Goal: Task Accomplishment & Management: Manage account settings

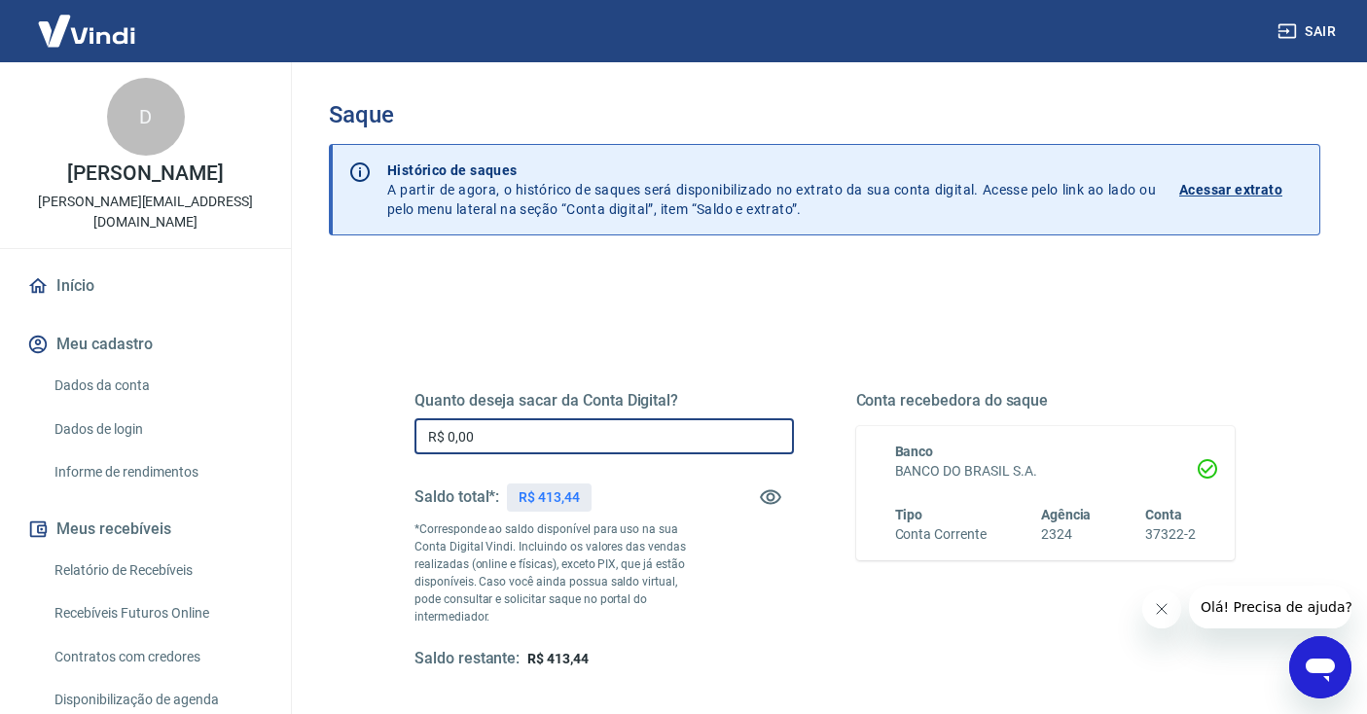
click at [463, 433] on input "R$ 0,00" at bounding box center [605, 436] width 380 height 36
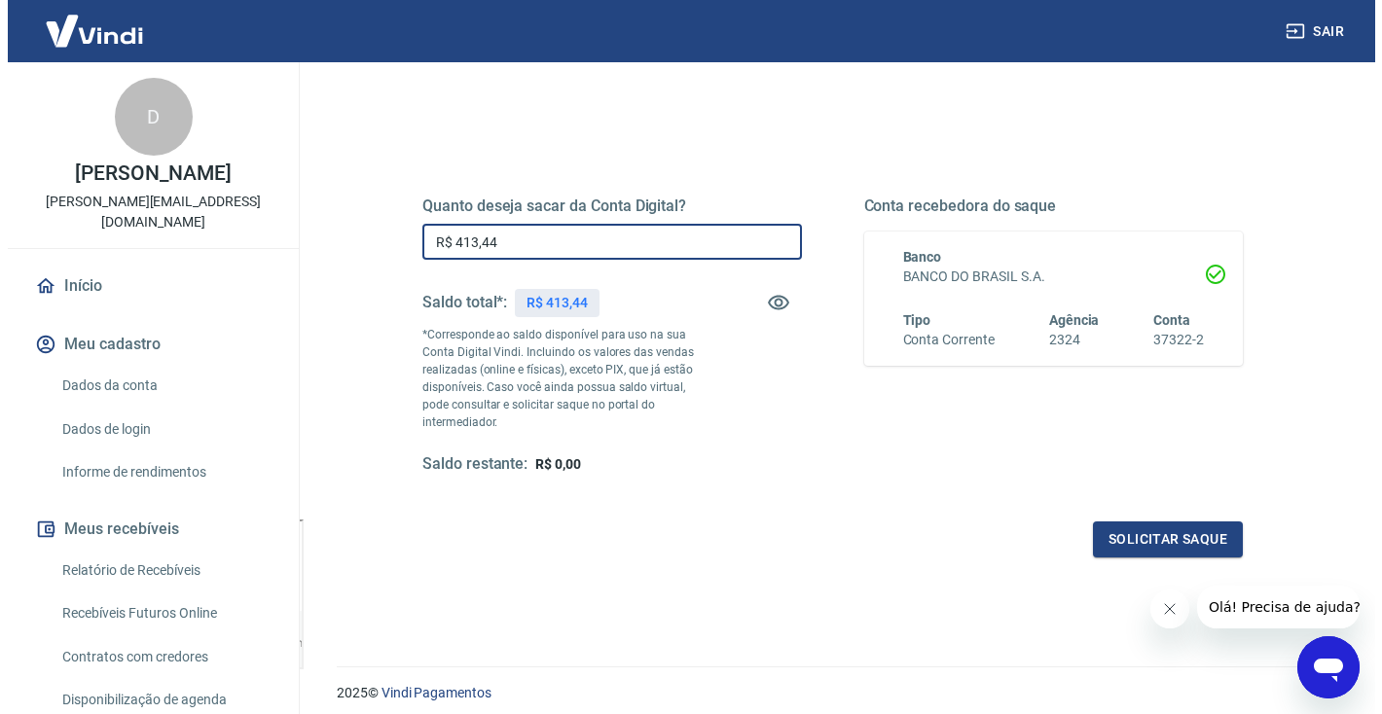
scroll to position [208, 0]
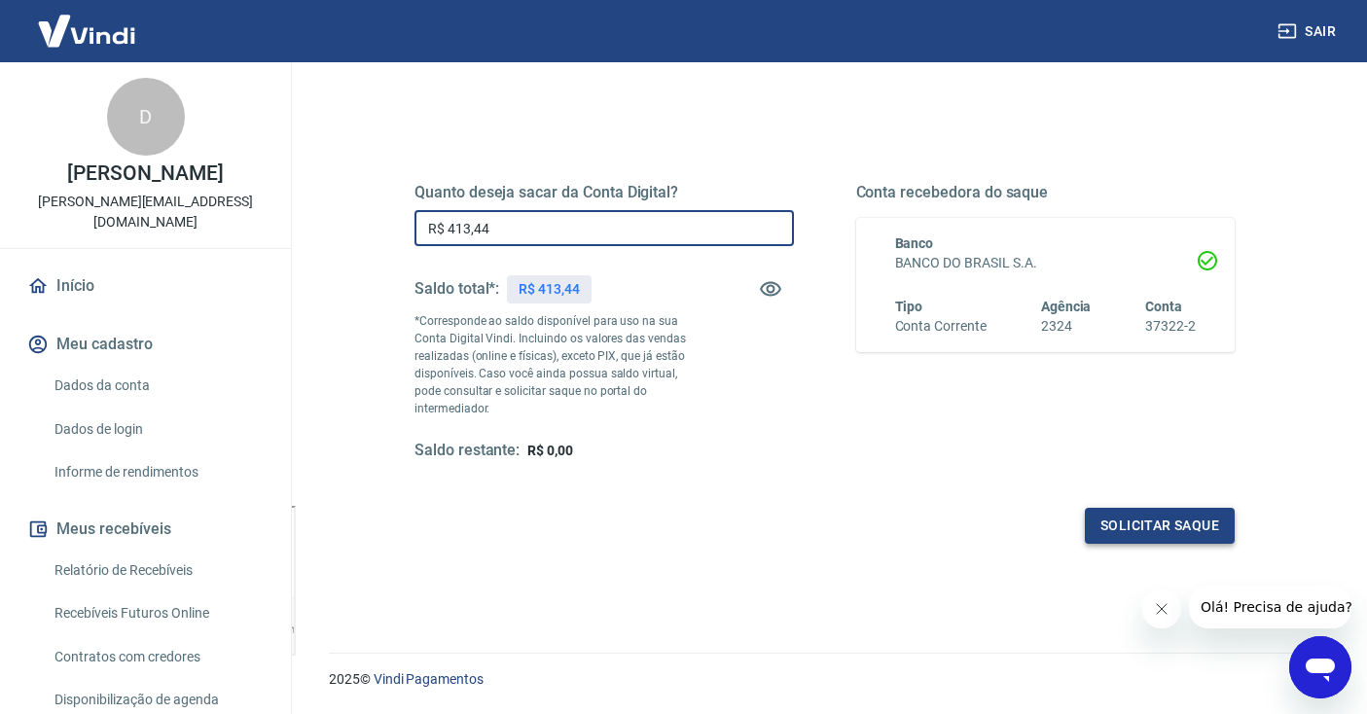
type input "R$ 413,44"
click at [1134, 517] on button "Solicitar saque" at bounding box center [1160, 526] width 150 height 36
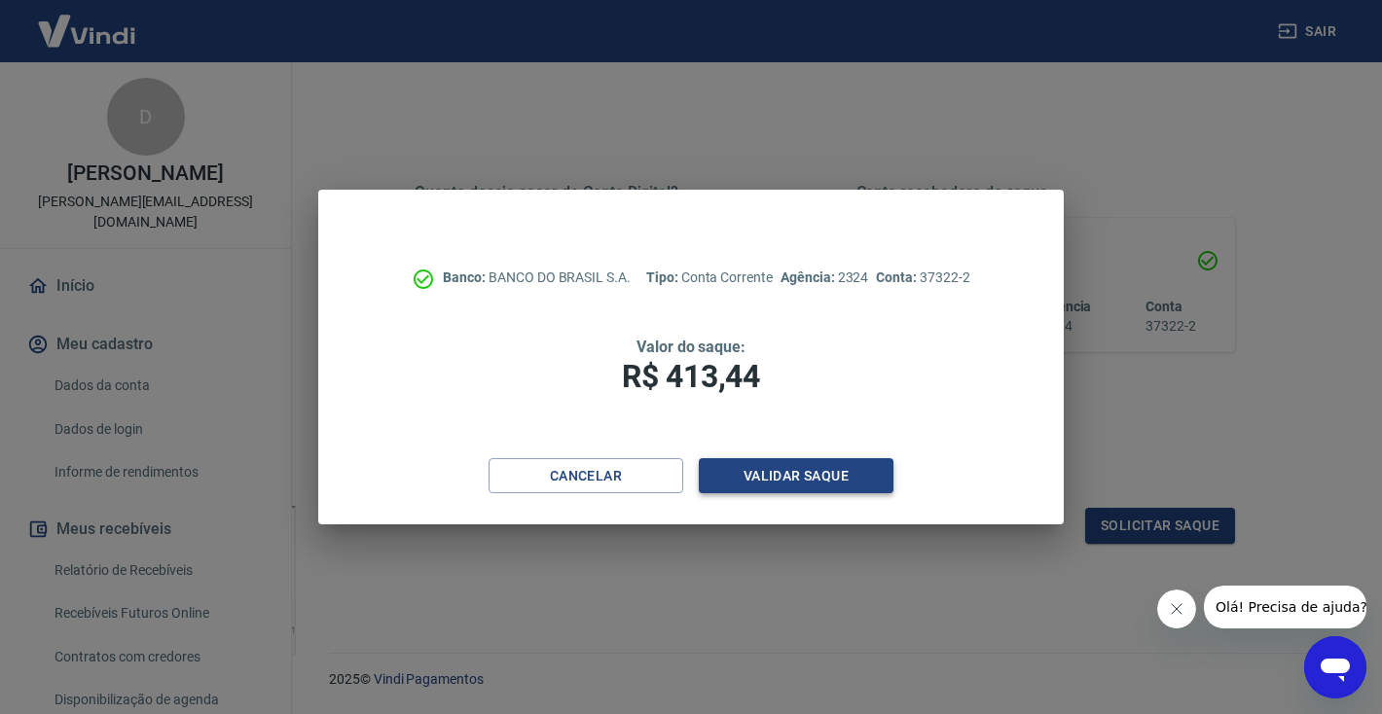
click at [777, 486] on button "Validar saque" at bounding box center [796, 476] width 195 height 36
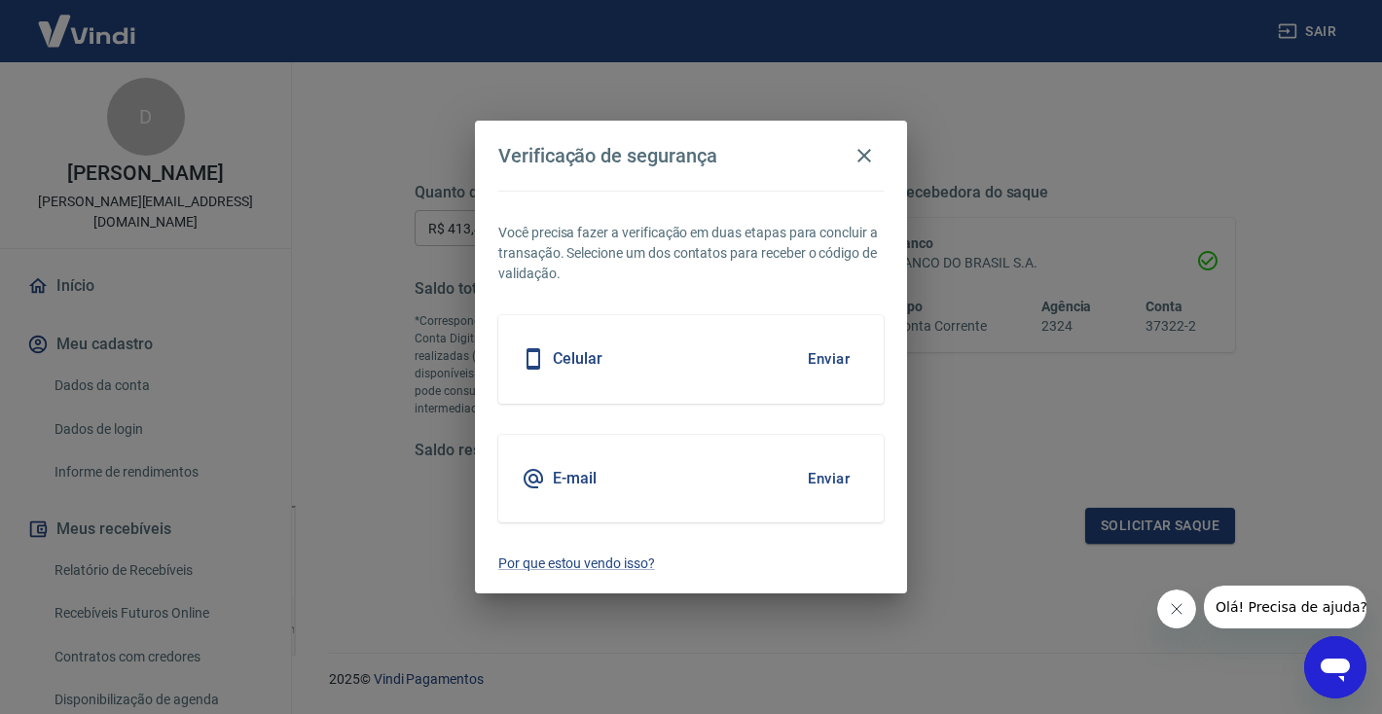
click at [837, 358] on button "Enviar" at bounding box center [828, 359] width 63 height 41
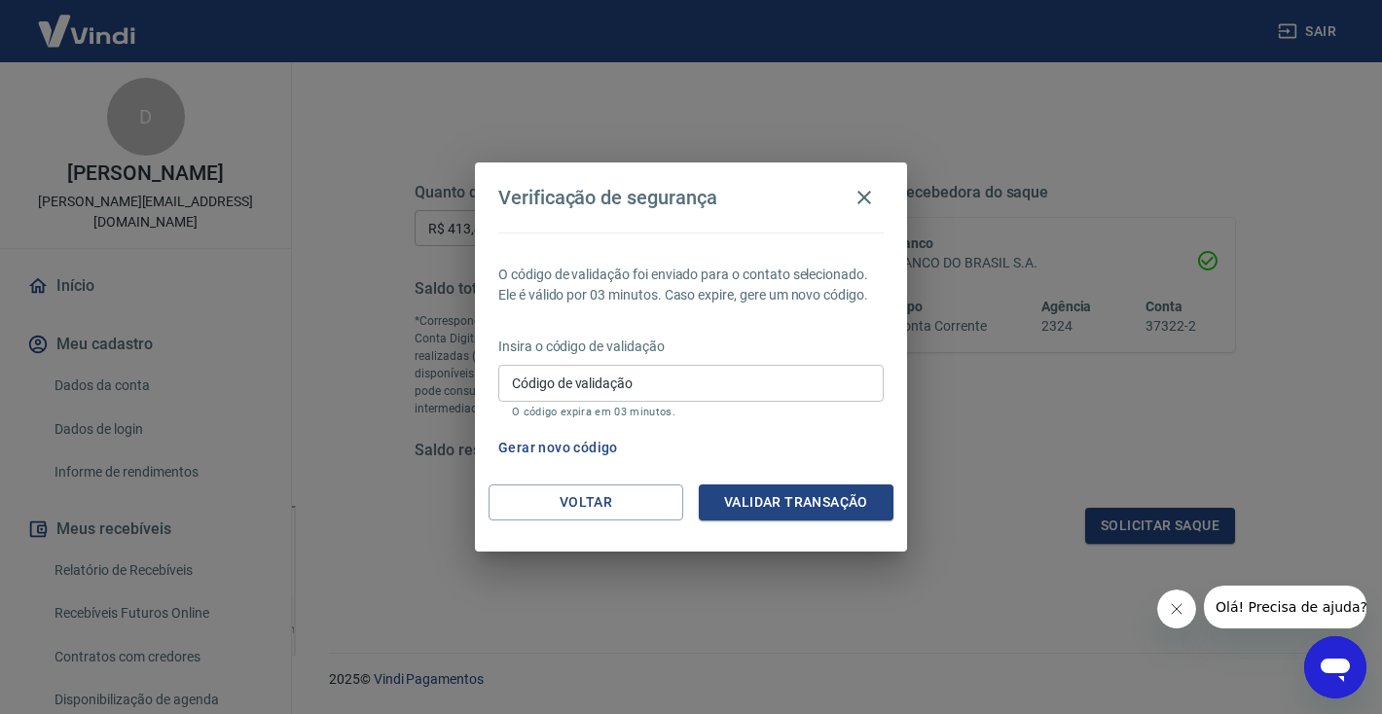
click at [715, 394] on input "Código de validação" at bounding box center [690, 383] width 385 height 36
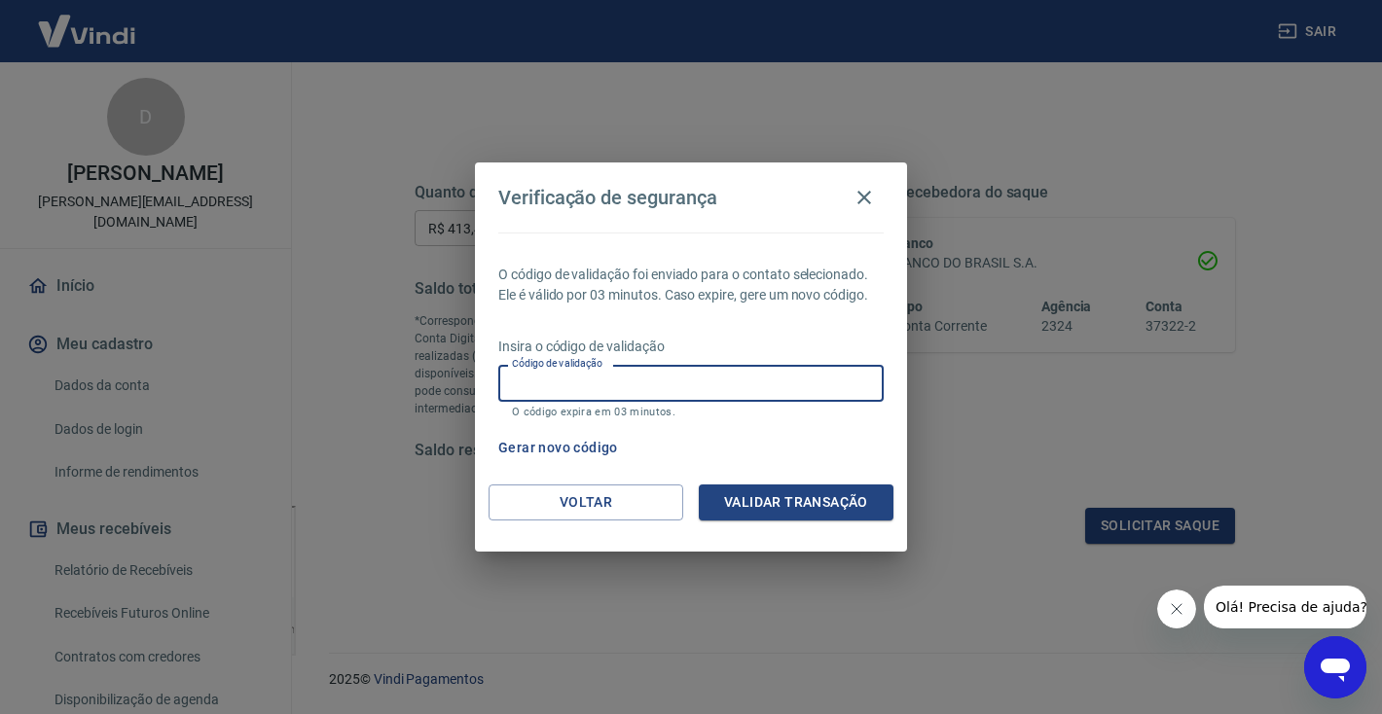
click at [604, 445] on button "Gerar novo código" at bounding box center [558, 448] width 135 height 36
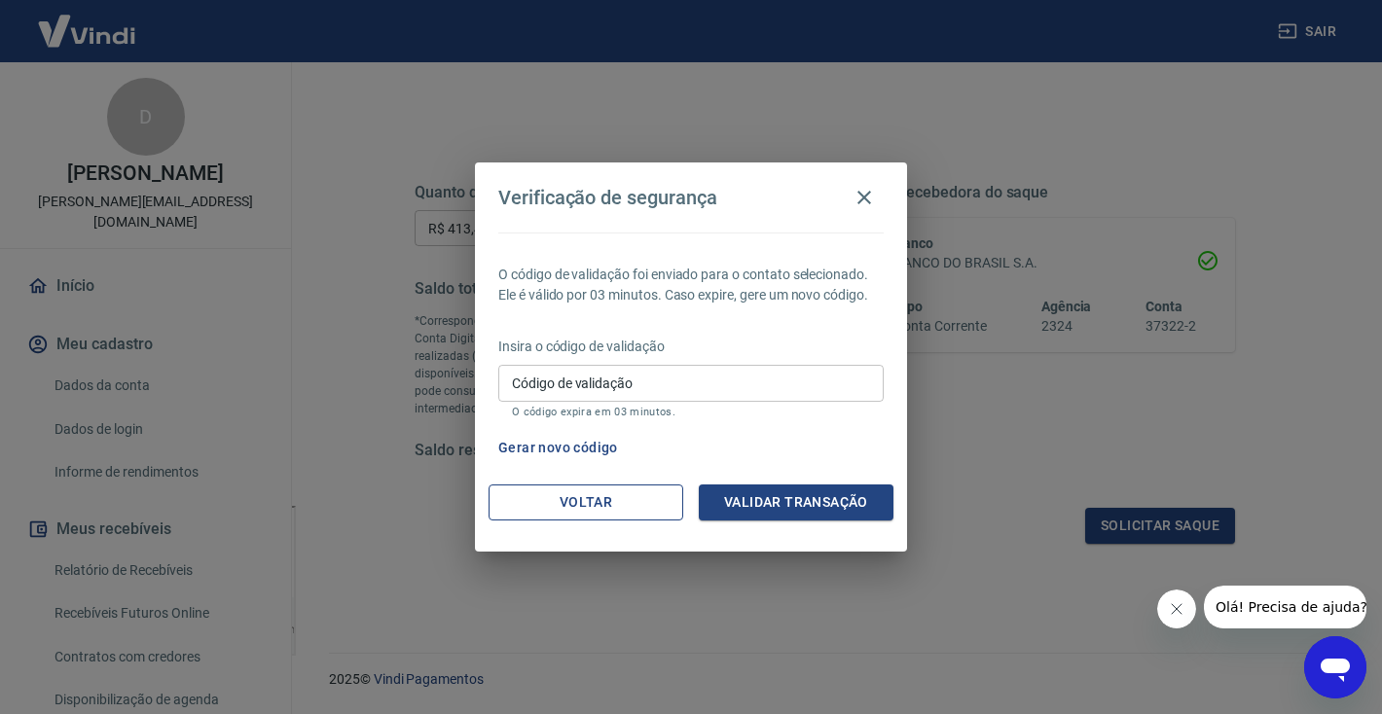
click at [594, 519] on button "Voltar" at bounding box center [586, 503] width 195 height 36
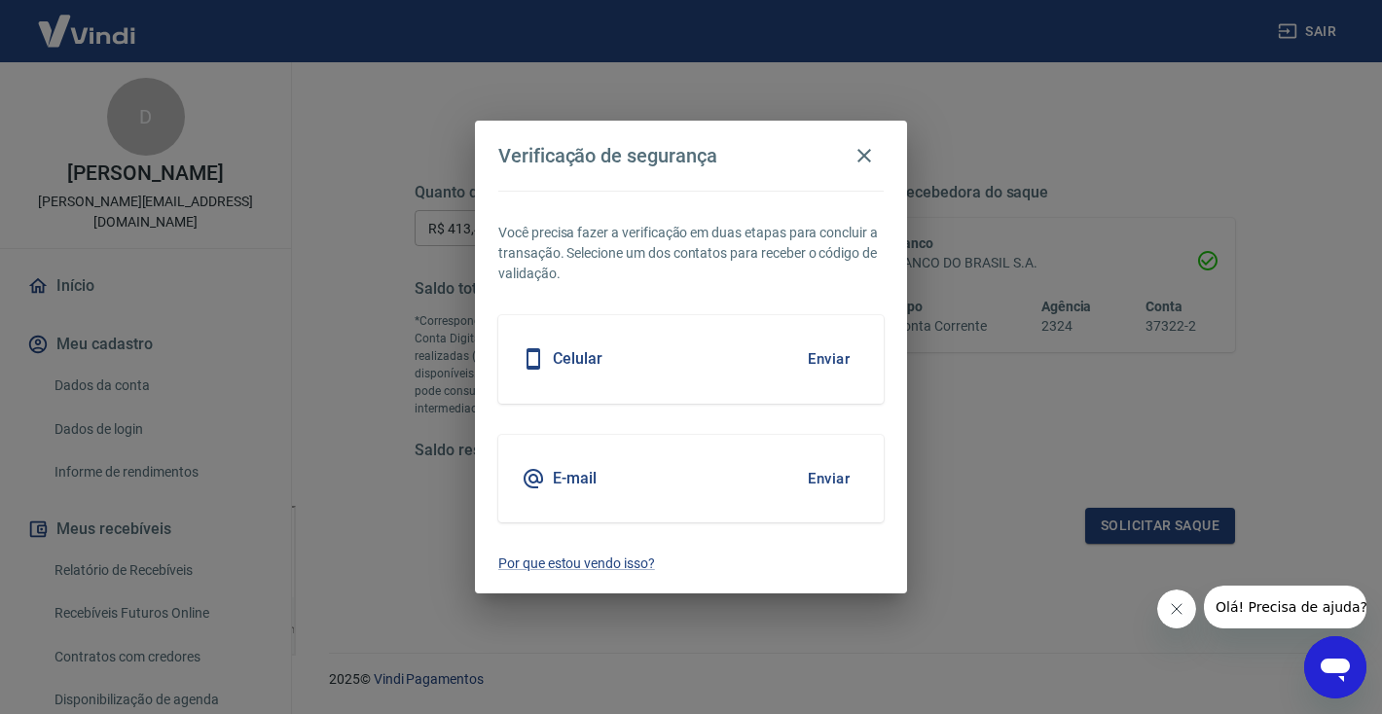
click at [569, 488] on h5 "E-mail" at bounding box center [575, 478] width 44 height 19
click at [569, 480] on h5 "E-mail" at bounding box center [575, 478] width 44 height 19
click at [821, 475] on button "Enviar" at bounding box center [828, 478] width 63 height 41
click at [827, 478] on button "Enviar" at bounding box center [828, 478] width 63 height 41
